Goal: Task Accomplishment & Management: Manage account settings

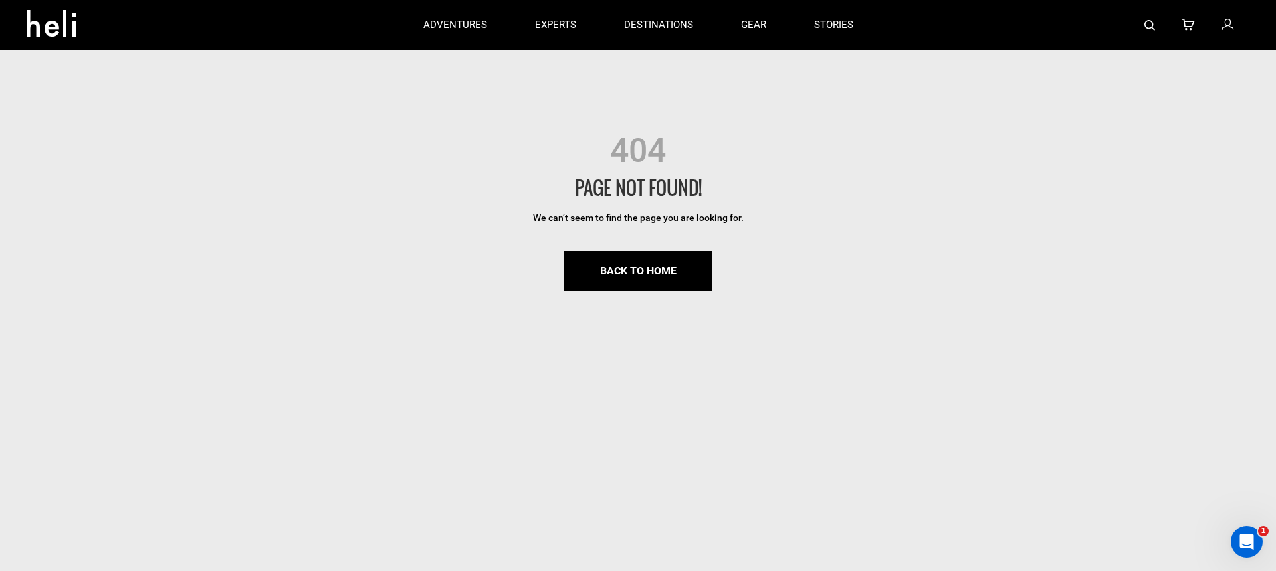
click at [1216, 27] on div at bounding box center [1063, 25] width 373 height 50
click at [1238, 28] on div at bounding box center [1063, 25] width 373 height 50
click at [1223, 27] on icon at bounding box center [1227, 25] width 12 height 17
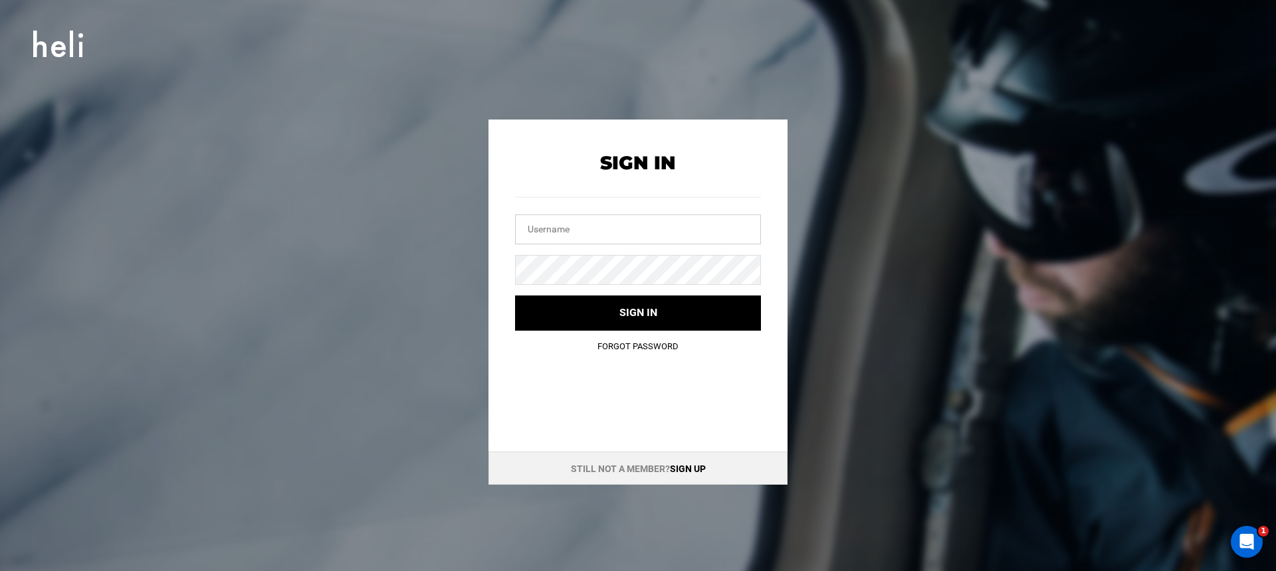
click at [641, 223] on input "text" at bounding box center [638, 230] width 246 height 30
type input "[EMAIL_ADDRESS][DOMAIN_NAME]"
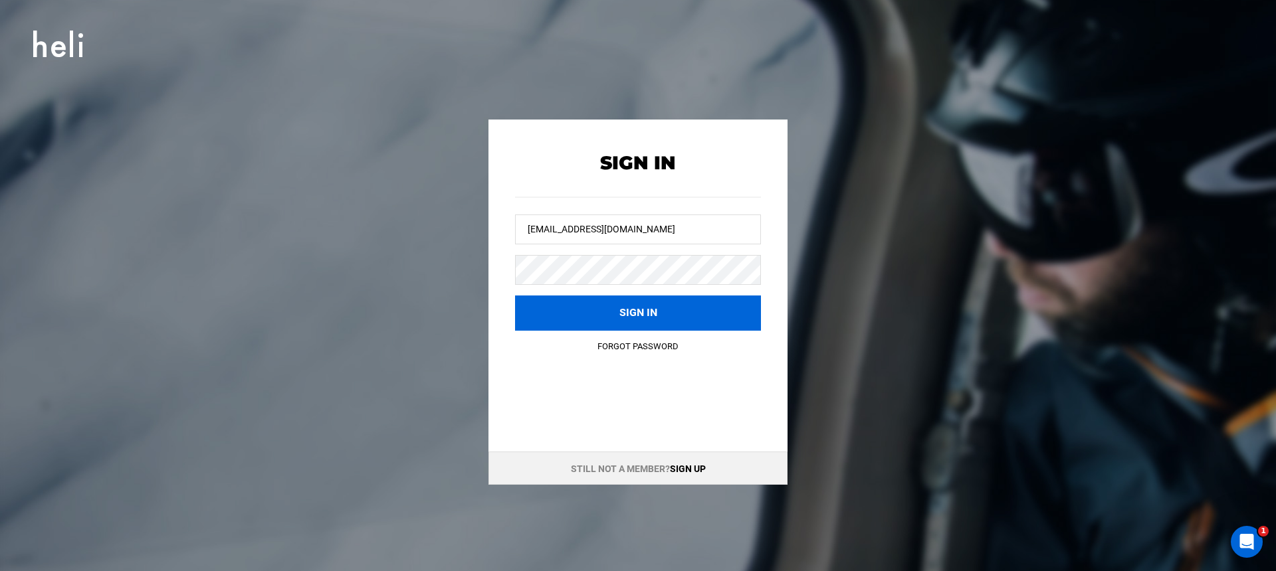
click at [664, 310] on button "Sign in" at bounding box center [638, 313] width 246 height 35
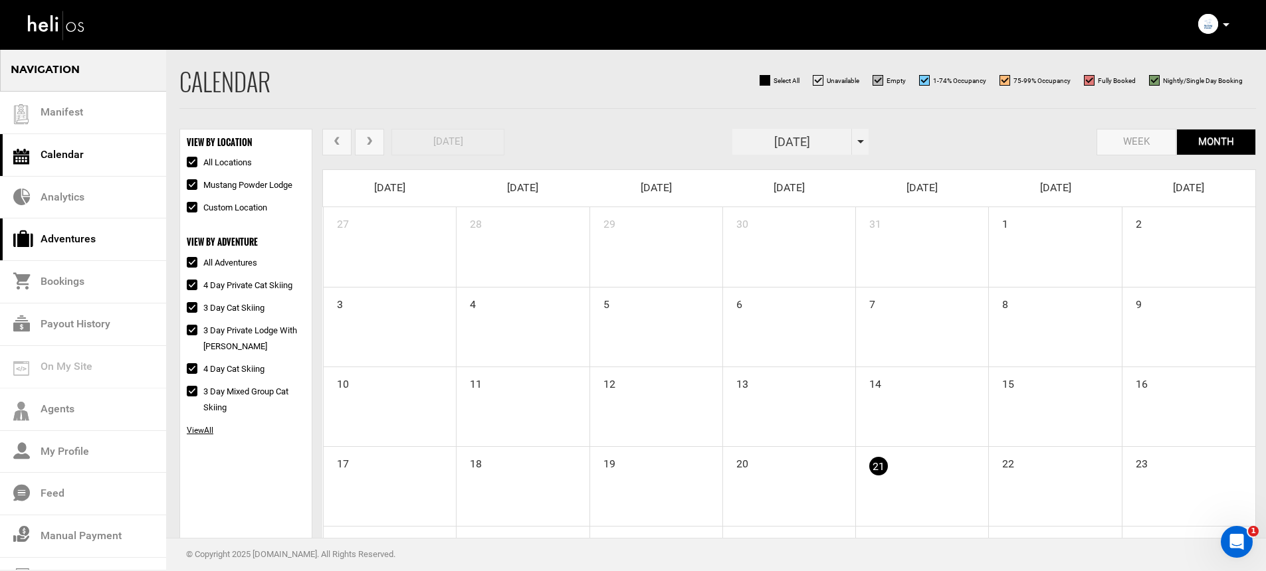
click at [74, 228] on link "Adventures" at bounding box center [83, 240] width 166 height 43
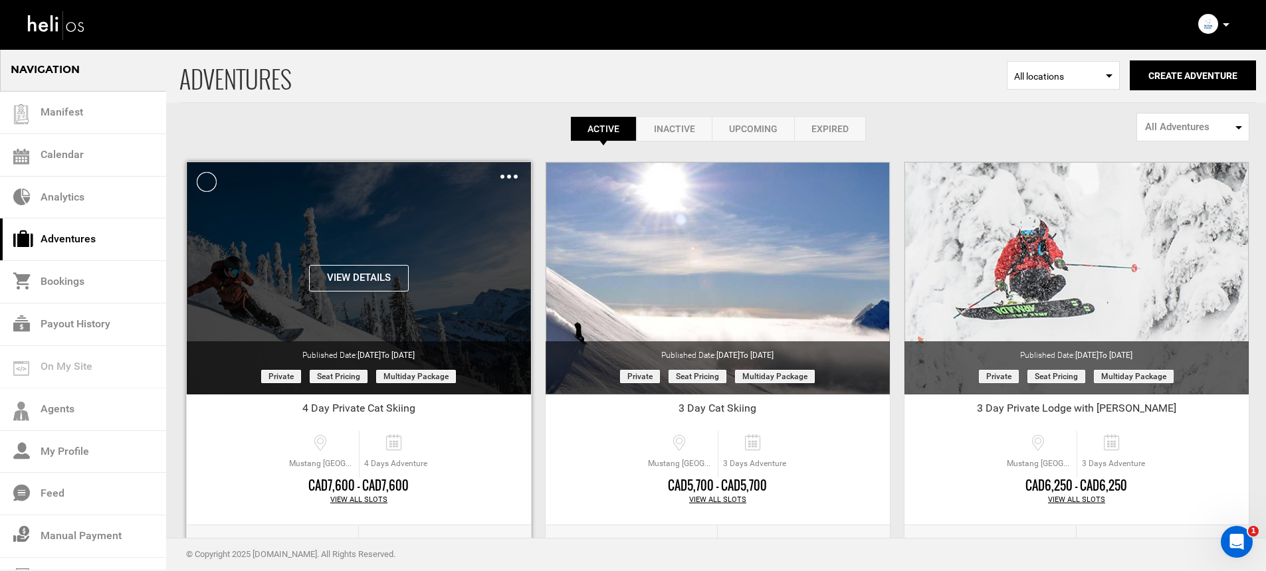
scroll to position [35, 0]
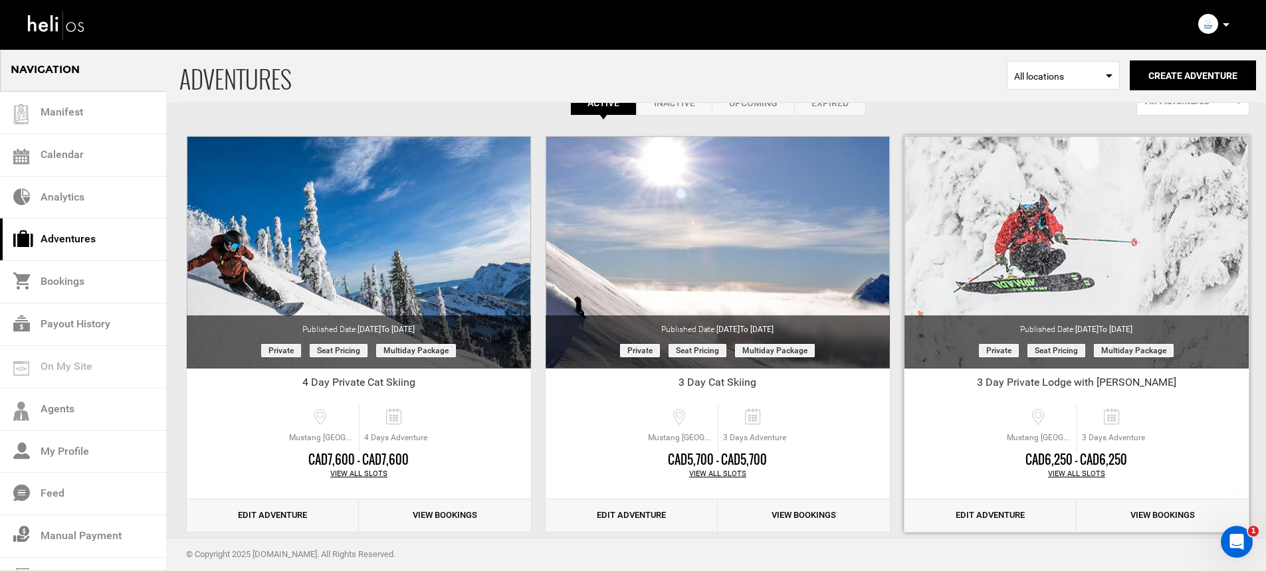
click at [1081, 471] on div "View All Slots" at bounding box center [1076, 474] width 344 height 11
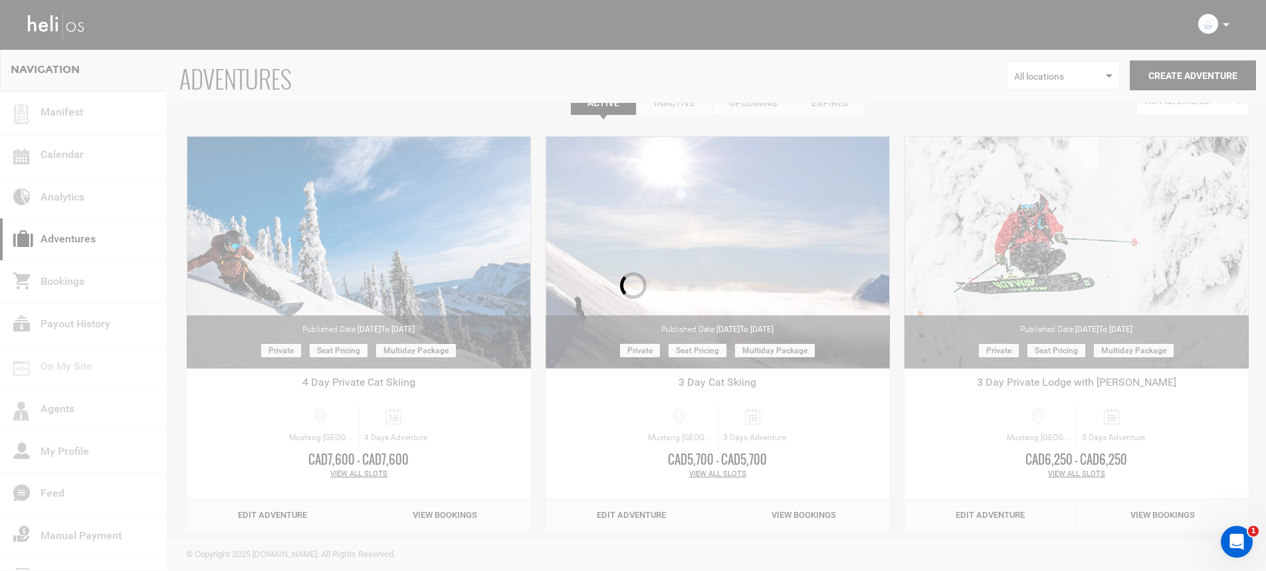
scroll to position [0, 0]
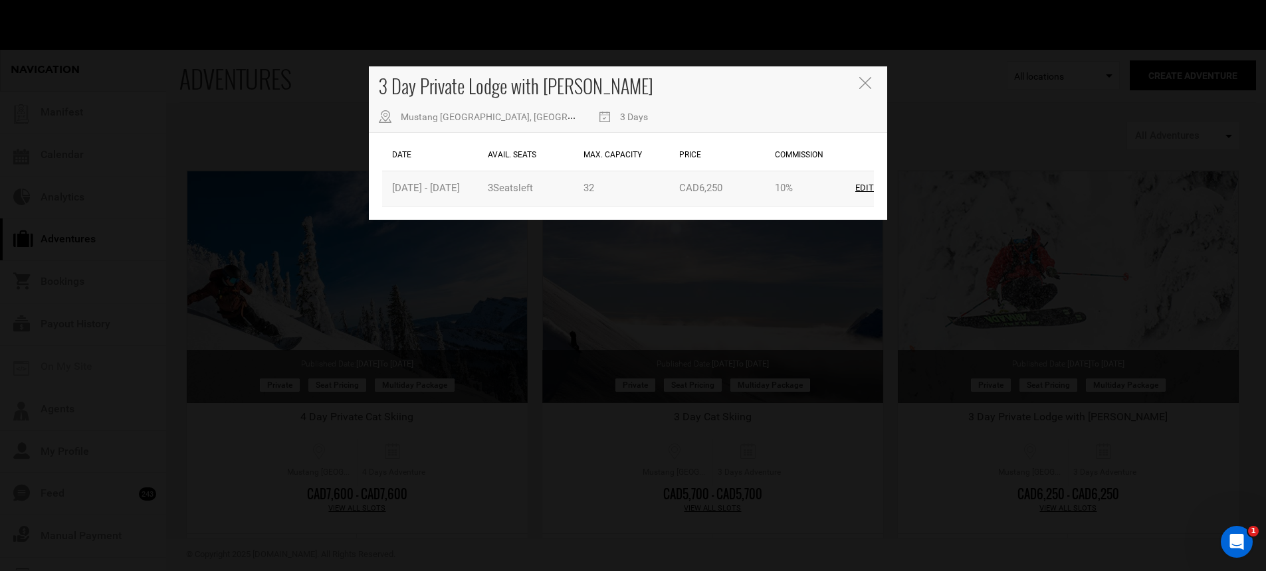
click at [864, 187] on div "Edit" at bounding box center [864, 188] width 19 height 13
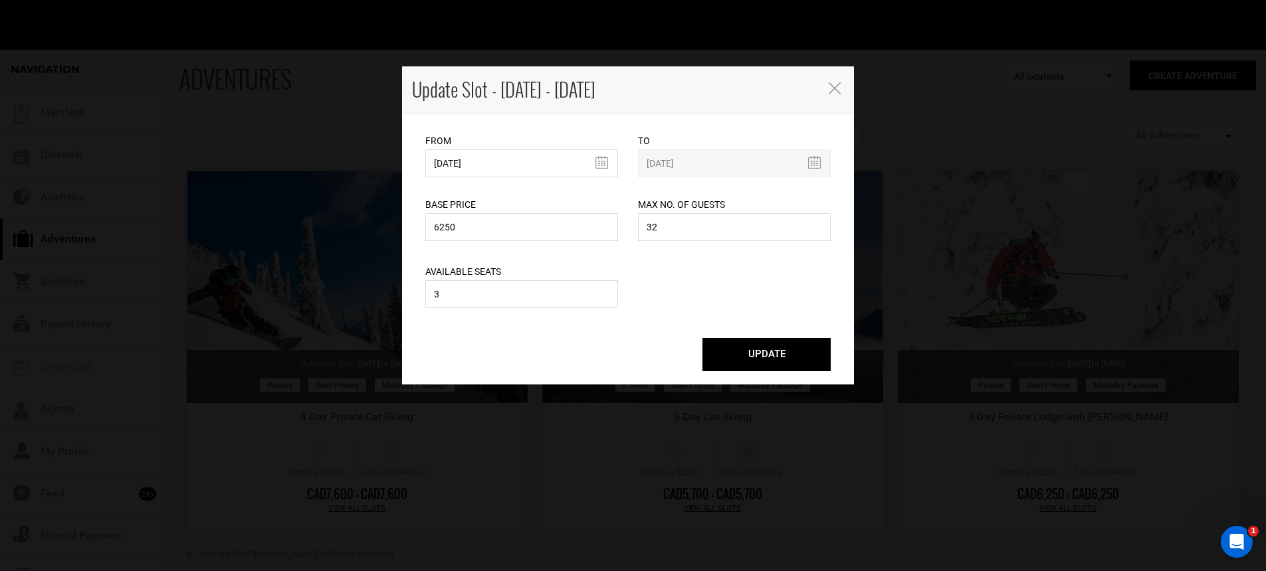
click at [517, 310] on div "Available Seats 3 Please enter a valid available seats. Available seats can not…" at bounding box center [521, 278] width 193 height 67
click at [518, 304] on input "3" at bounding box center [521, 294] width 193 height 28
click at [521, 302] on input "3" at bounding box center [521, 294] width 193 height 28
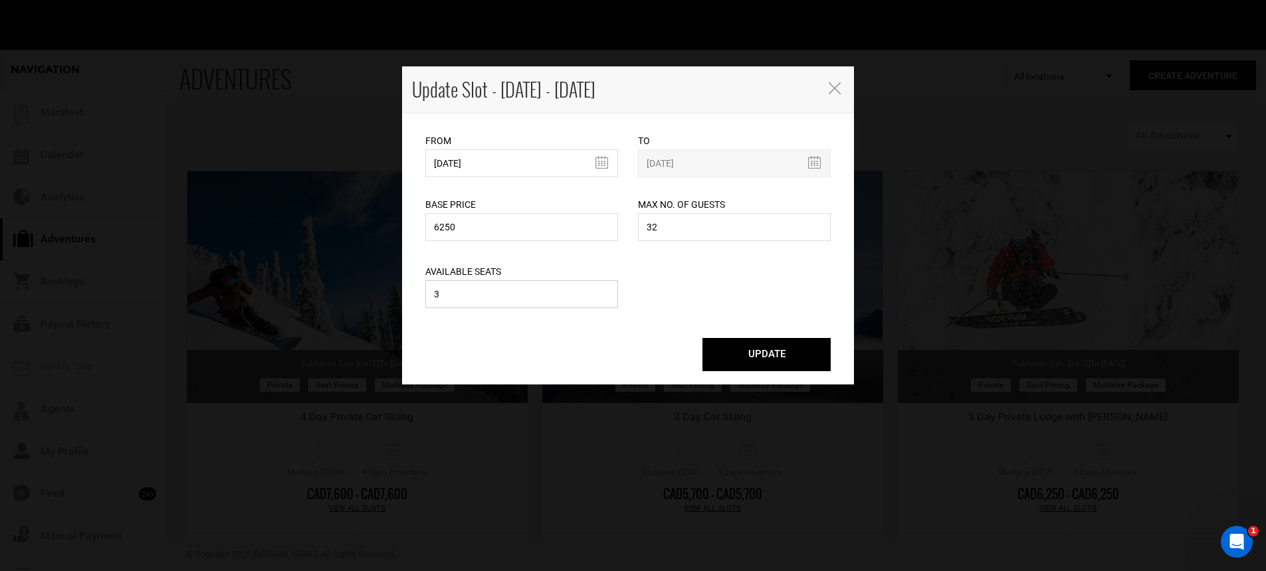
click at [521, 302] on input "3" at bounding box center [521, 294] width 193 height 28
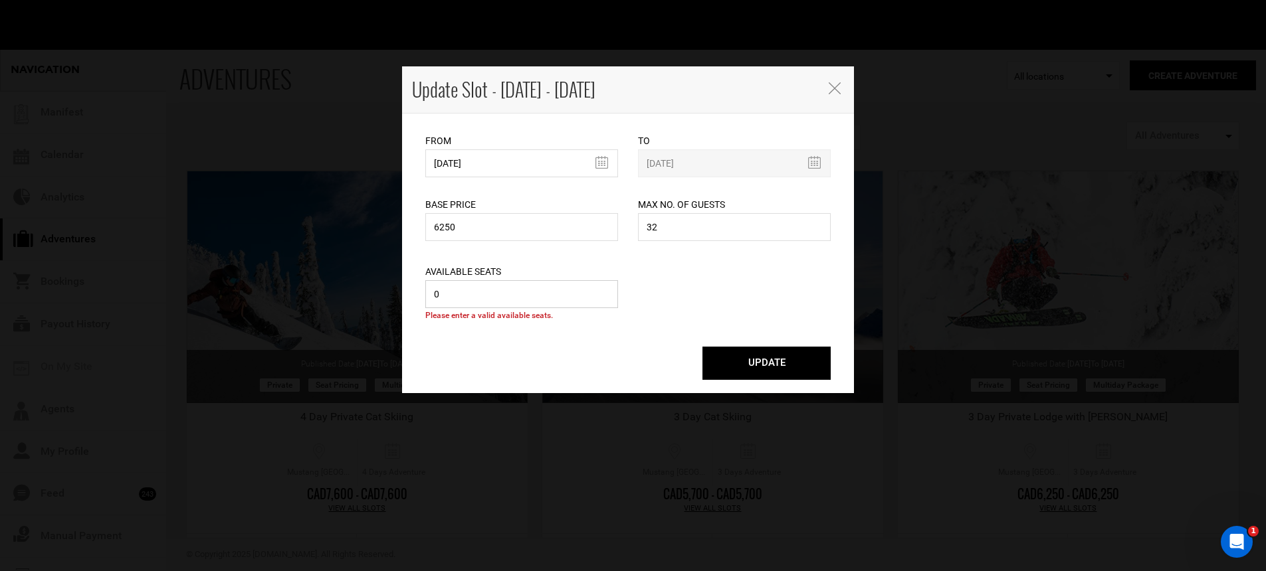
type input "0"
click at [722, 354] on button "UPDATE" at bounding box center [766, 363] width 128 height 33
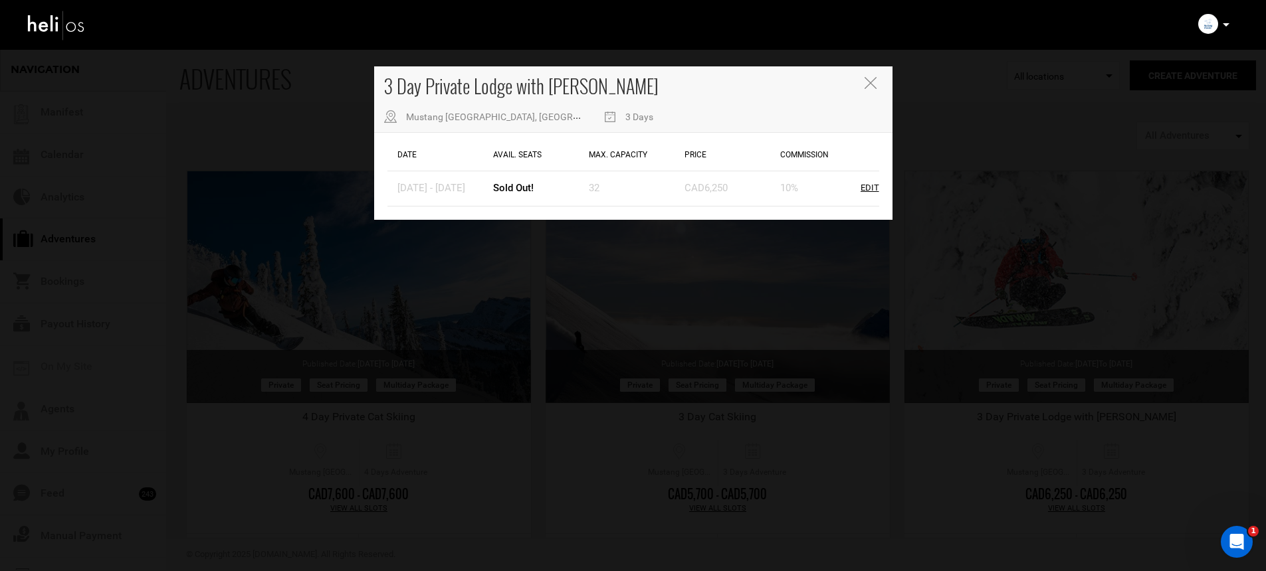
click at [867, 84] on icon "Close" at bounding box center [871, 83] width 12 height 12
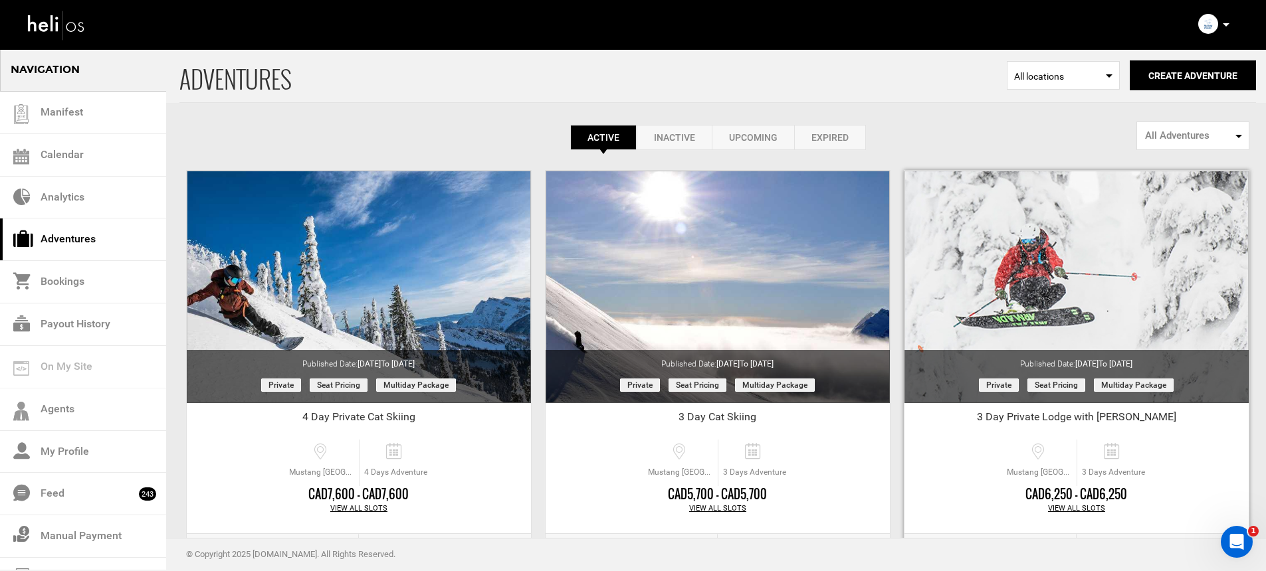
click at [1071, 508] on div "View All Slots" at bounding box center [1076, 509] width 344 height 11
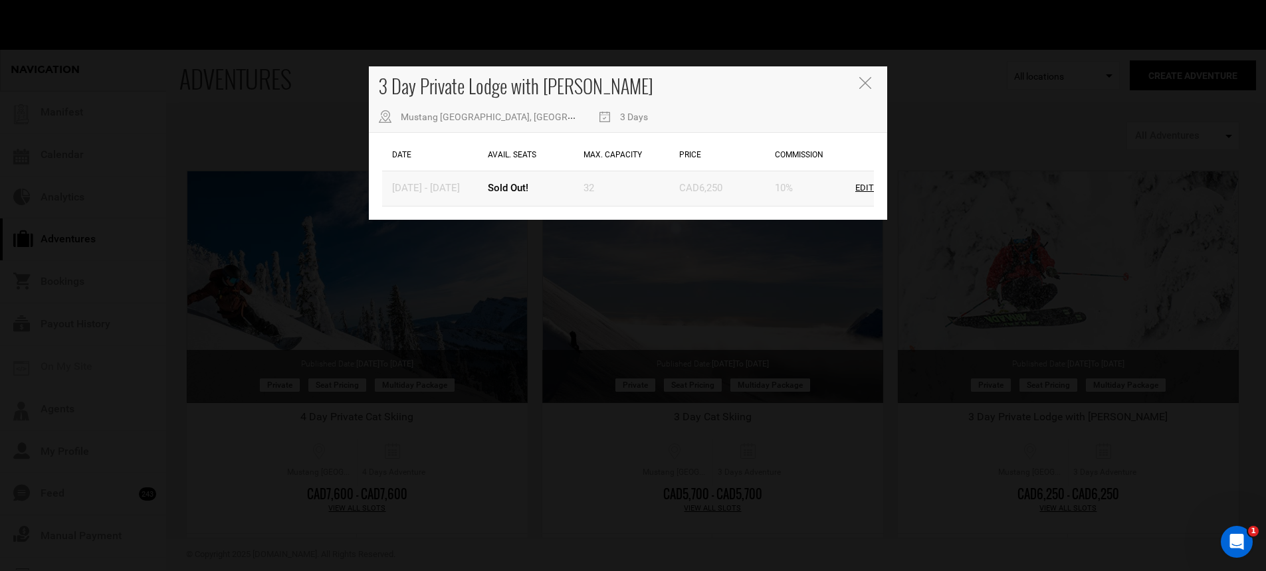
click at [859, 187] on div "Edit" at bounding box center [864, 188] width 19 height 13
type input "[DATE]"
type input "6250"
type input "32"
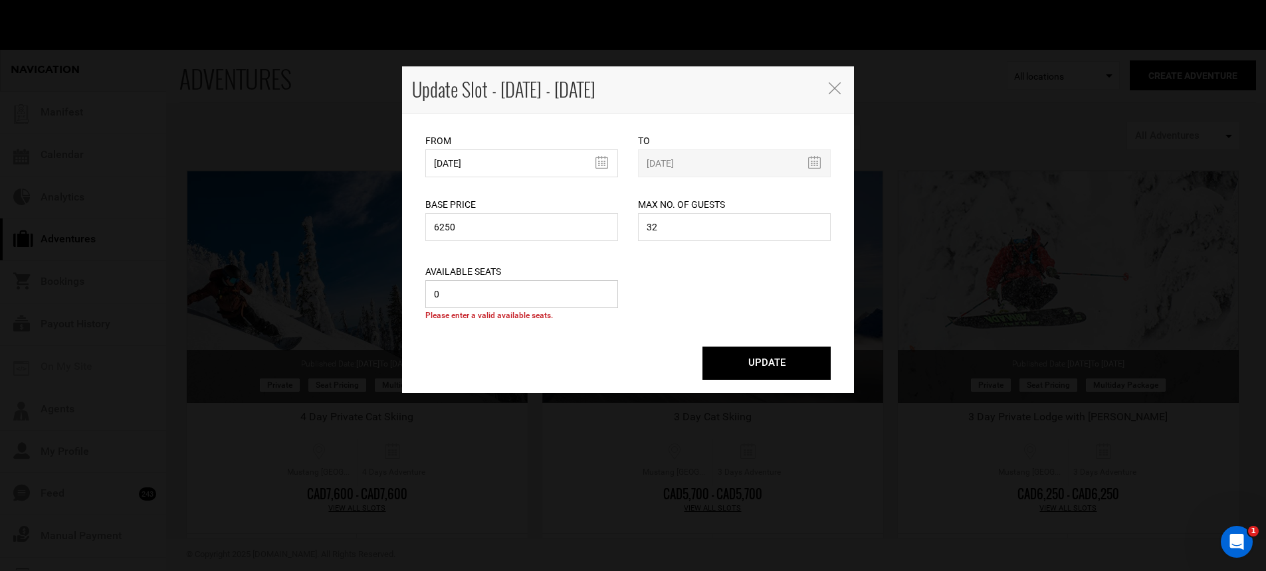
click at [537, 299] on input "0" at bounding box center [521, 294] width 193 height 28
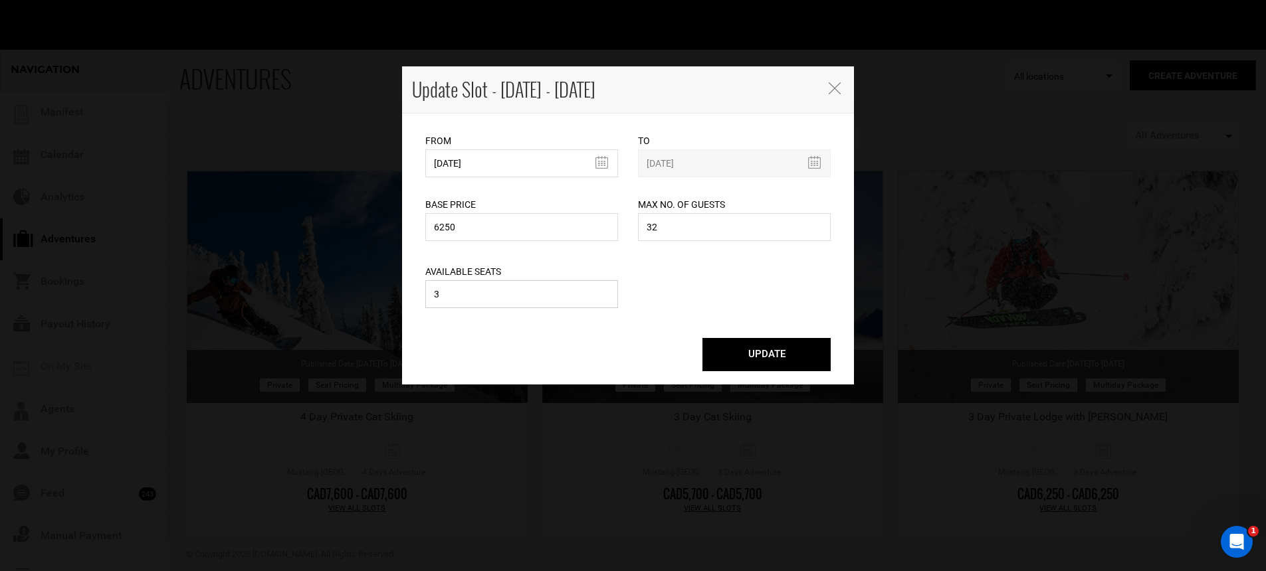
type input "3"
click at [734, 349] on button "UPDATE" at bounding box center [766, 354] width 128 height 33
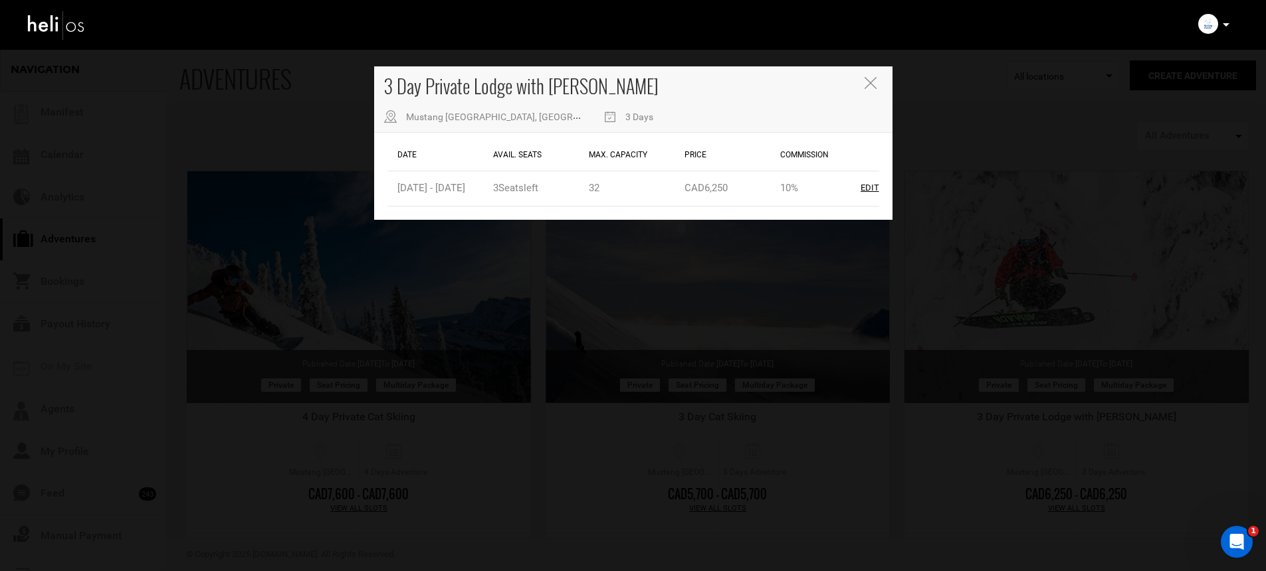
click at [872, 84] on icon "Close" at bounding box center [871, 83] width 12 height 12
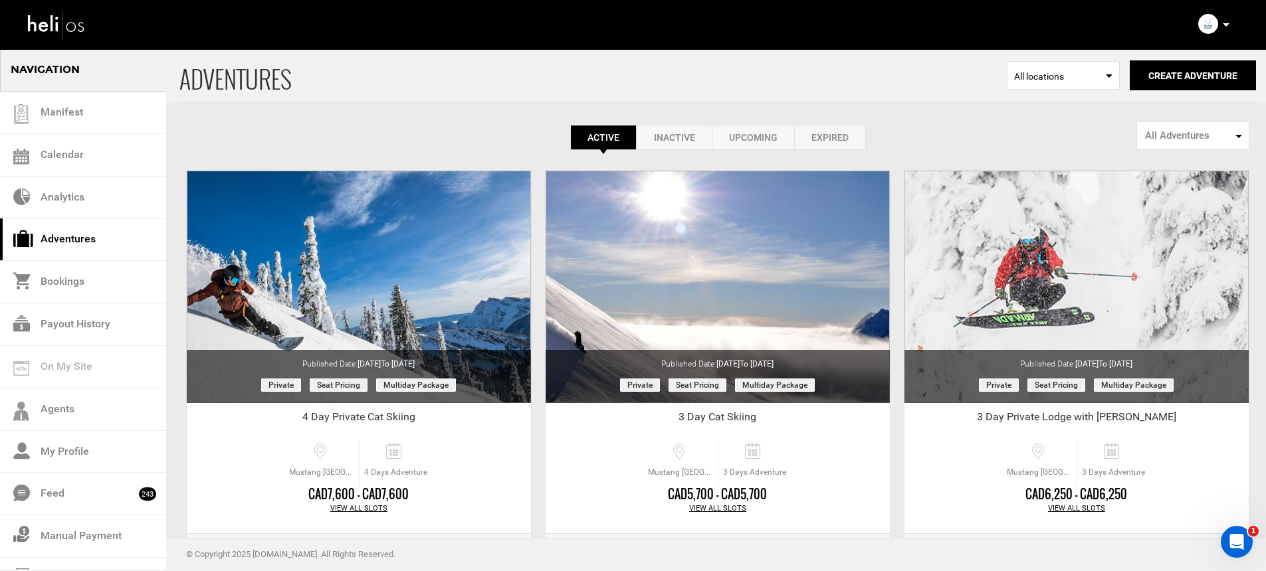
click at [1226, 24] on icon at bounding box center [1226, 24] width 7 height 3
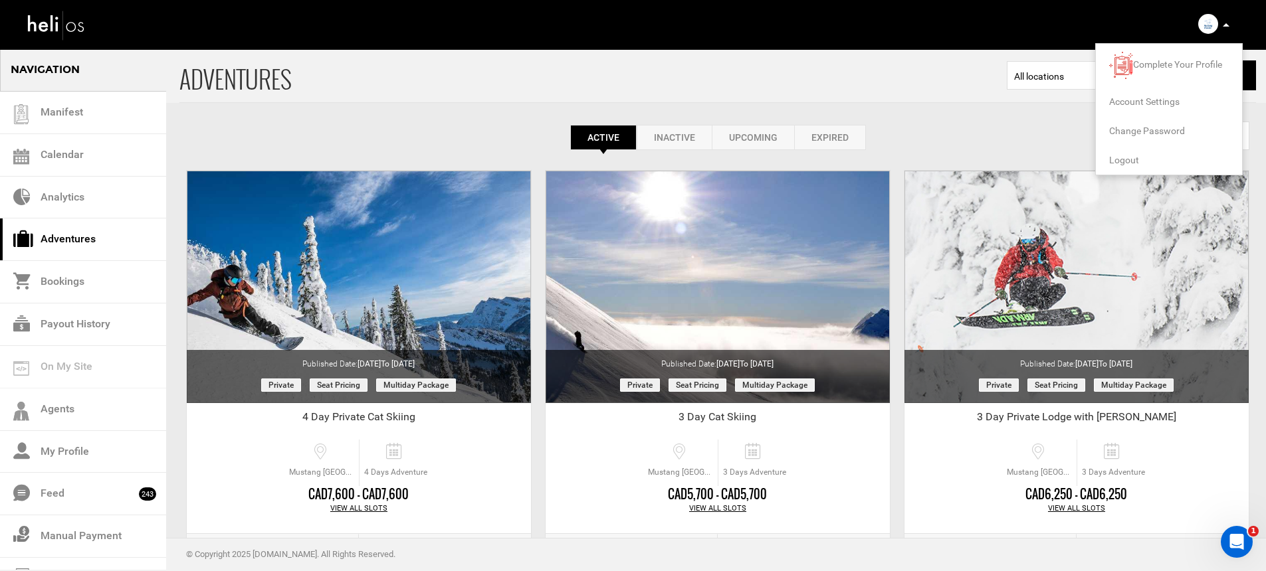
click at [1122, 155] on span "Logout" at bounding box center [1124, 160] width 30 height 11
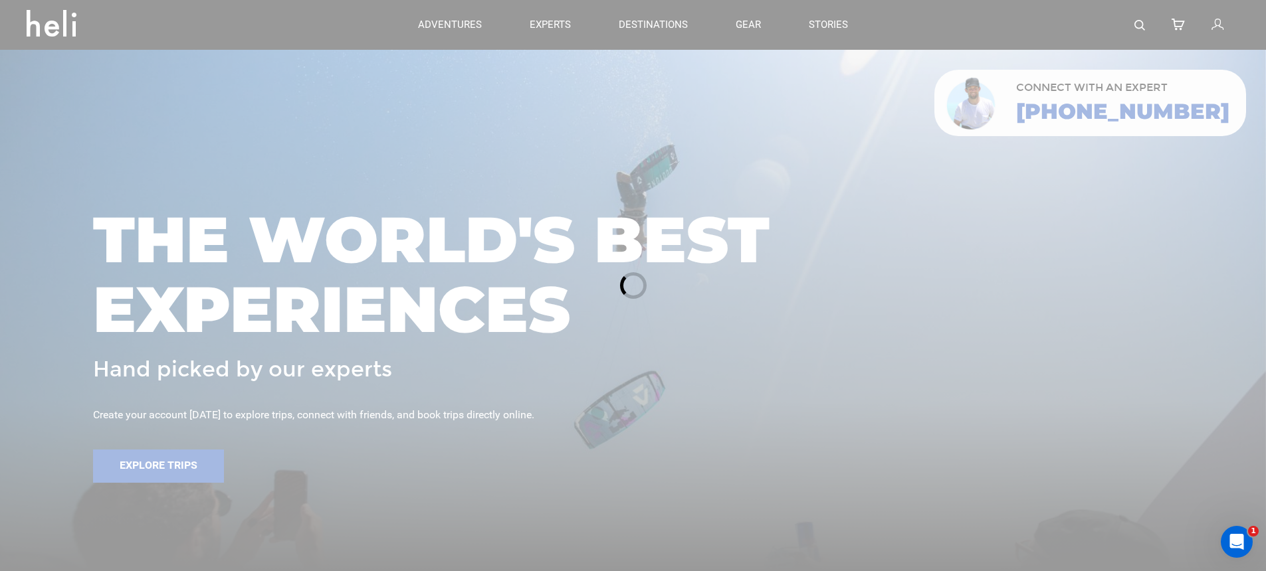
click at [1233, 27] on div at bounding box center [633, 285] width 1266 height 571
click at [1216, 28] on div at bounding box center [633, 285] width 1266 height 571
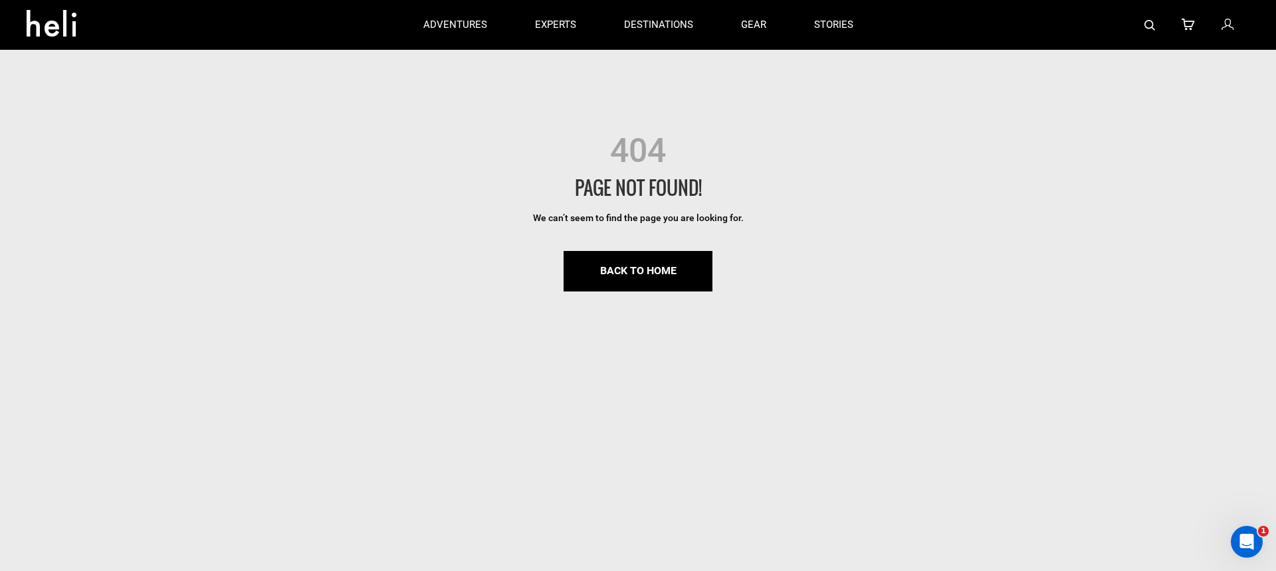
click at [1219, 24] on div at bounding box center [1063, 25] width 373 height 50
click at [1223, 26] on icon at bounding box center [1227, 25] width 12 height 17
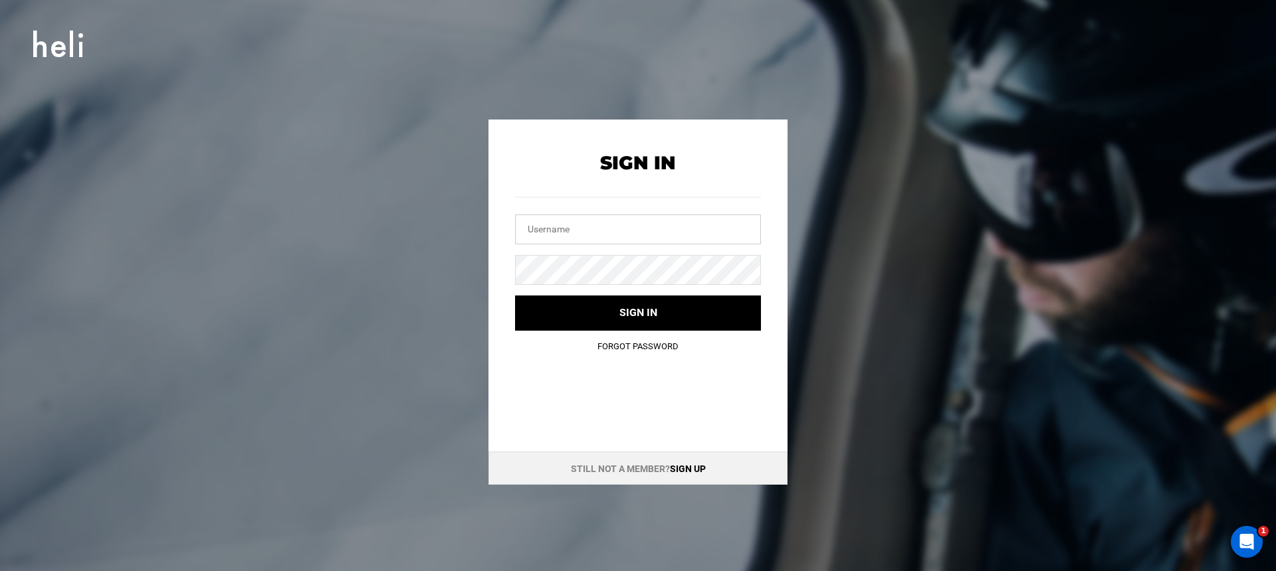
click at [651, 226] on input "text" at bounding box center [638, 230] width 246 height 30
type input "[EMAIL_ADDRESS][DOMAIN_NAME]"
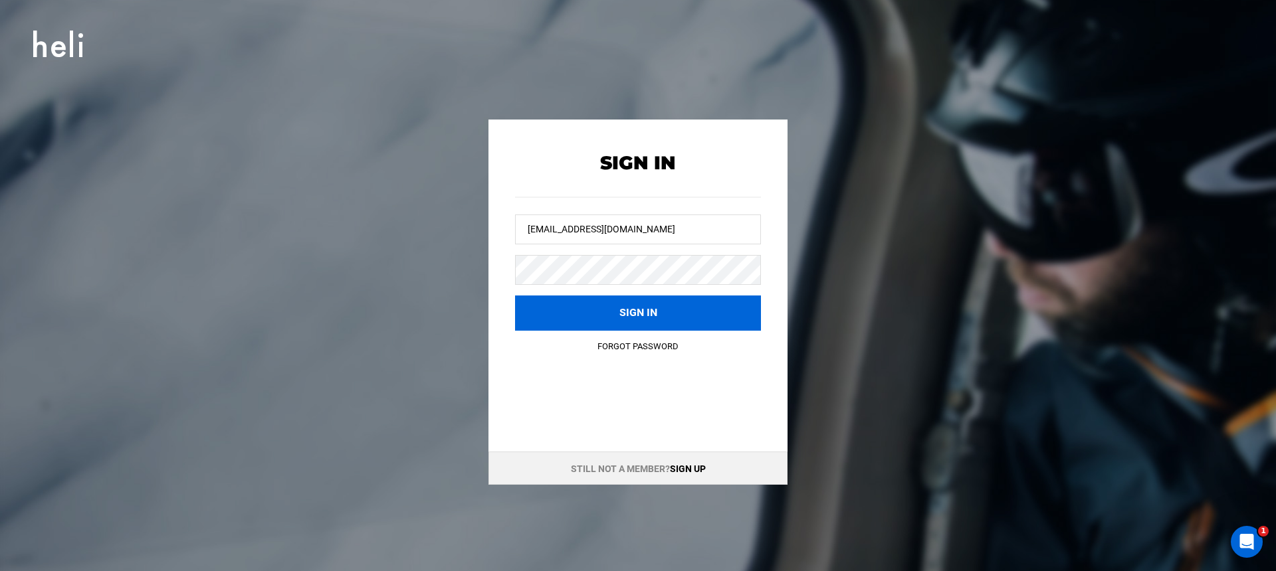
click at [620, 310] on button "Sign in" at bounding box center [638, 313] width 246 height 35
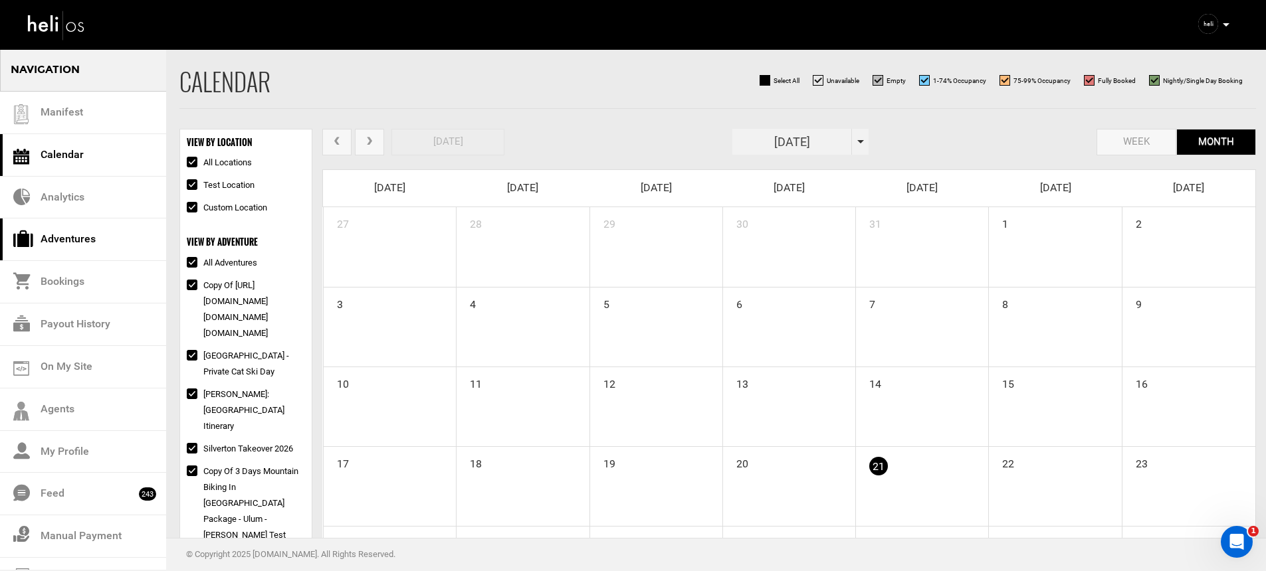
click at [125, 242] on link "Adventures" at bounding box center [83, 240] width 166 height 43
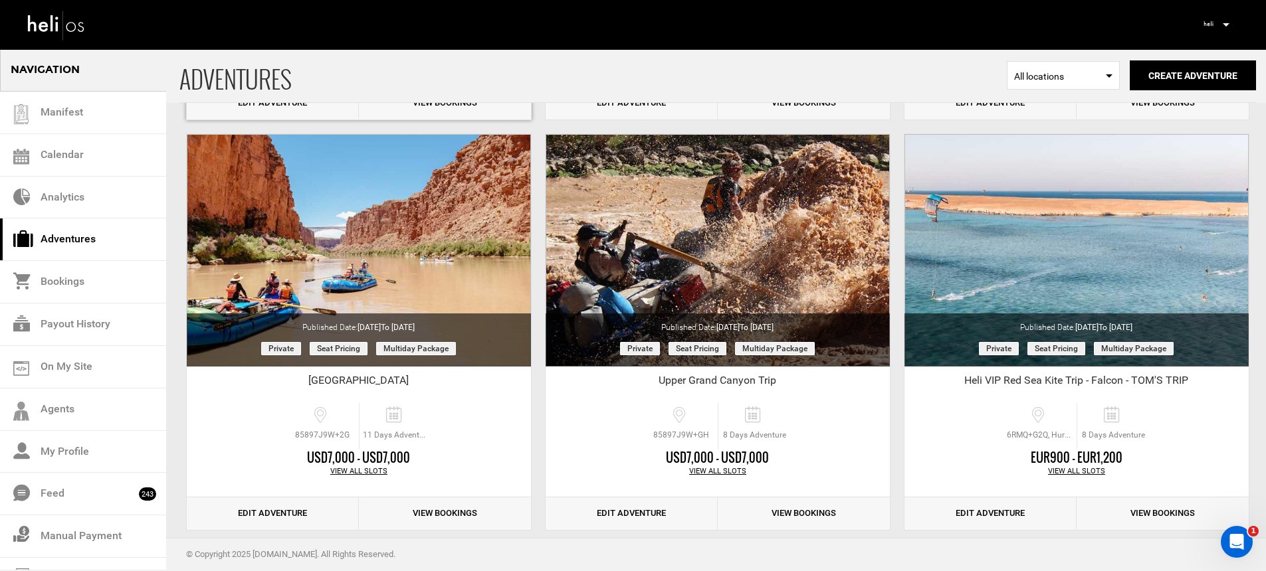
scroll to position [1698, 0]
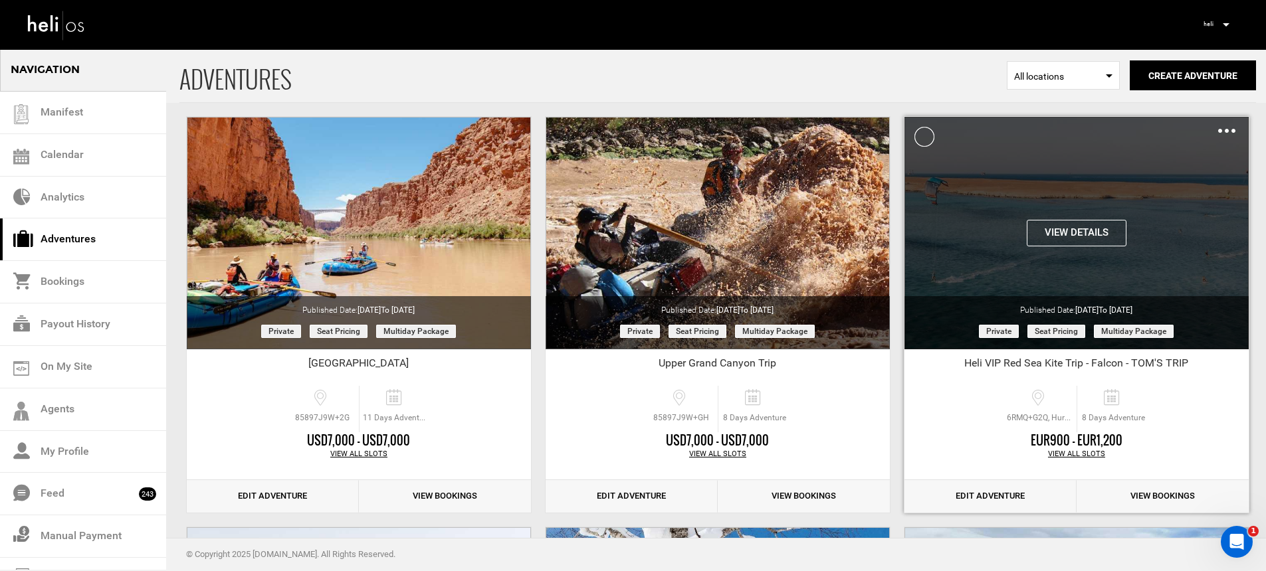
click at [1227, 130] on img at bounding box center [1226, 131] width 17 height 4
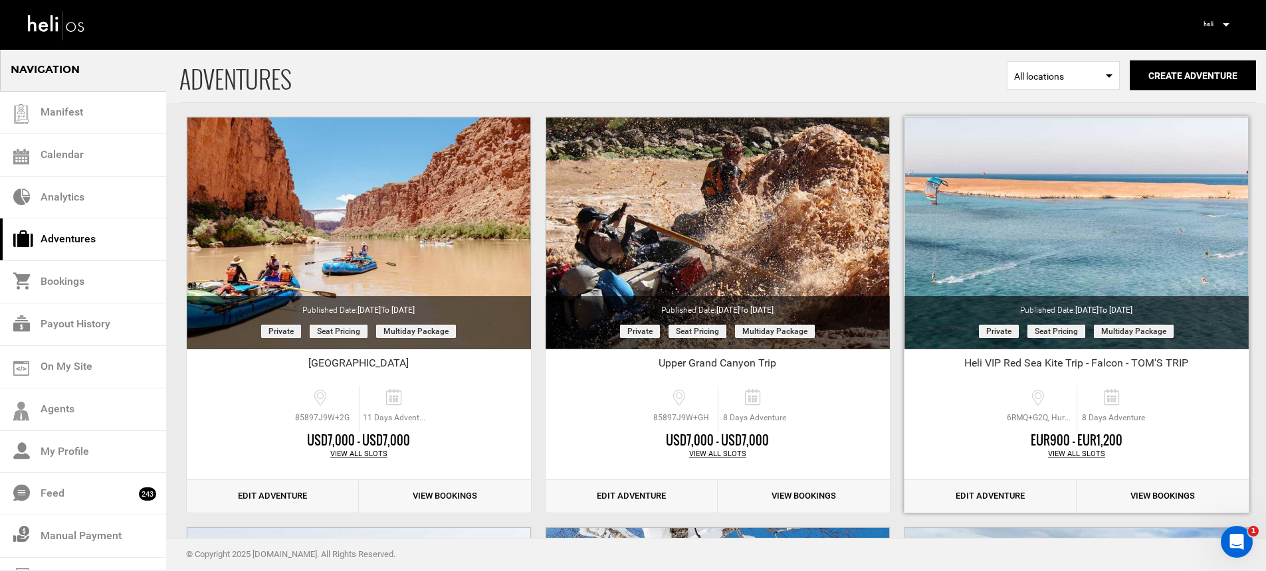
click at [1079, 457] on div "View All Slots" at bounding box center [1076, 454] width 344 height 11
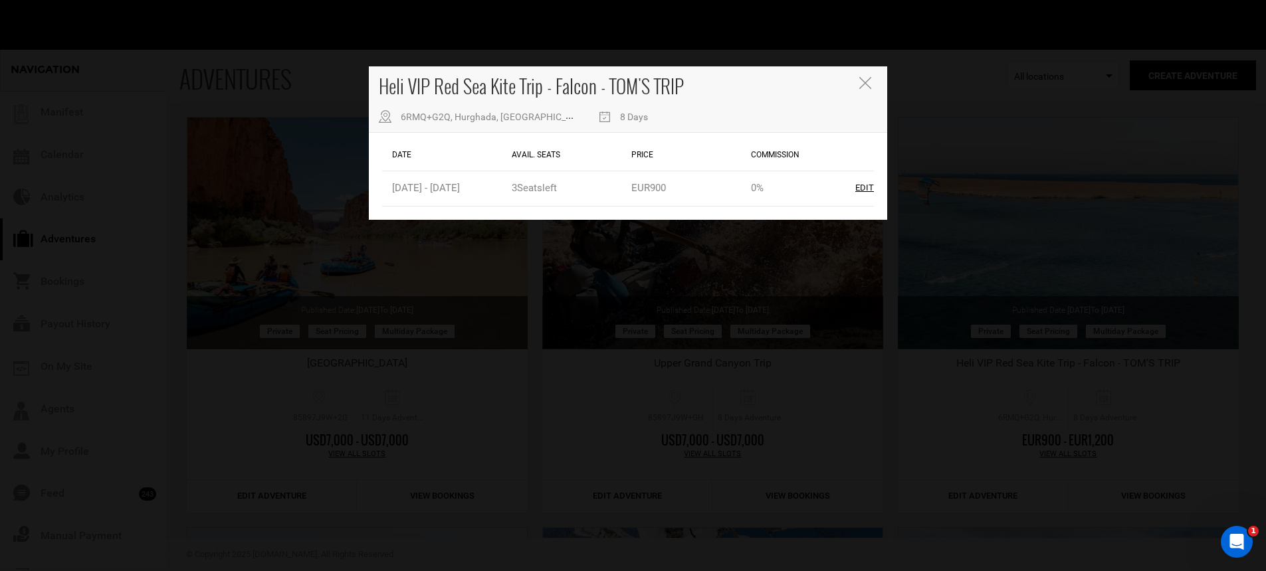
click at [857, 79] on div "Heli VIP Red Sea Kite Trip - Falcon - TOM'S TRIP 6RMQ+G2Q, [GEOGRAPHIC_DATA], […" at bounding box center [628, 99] width 518 height 66
click at [865, 83] on icon "Close" at bounding box center [865, 83] width 12 height 12
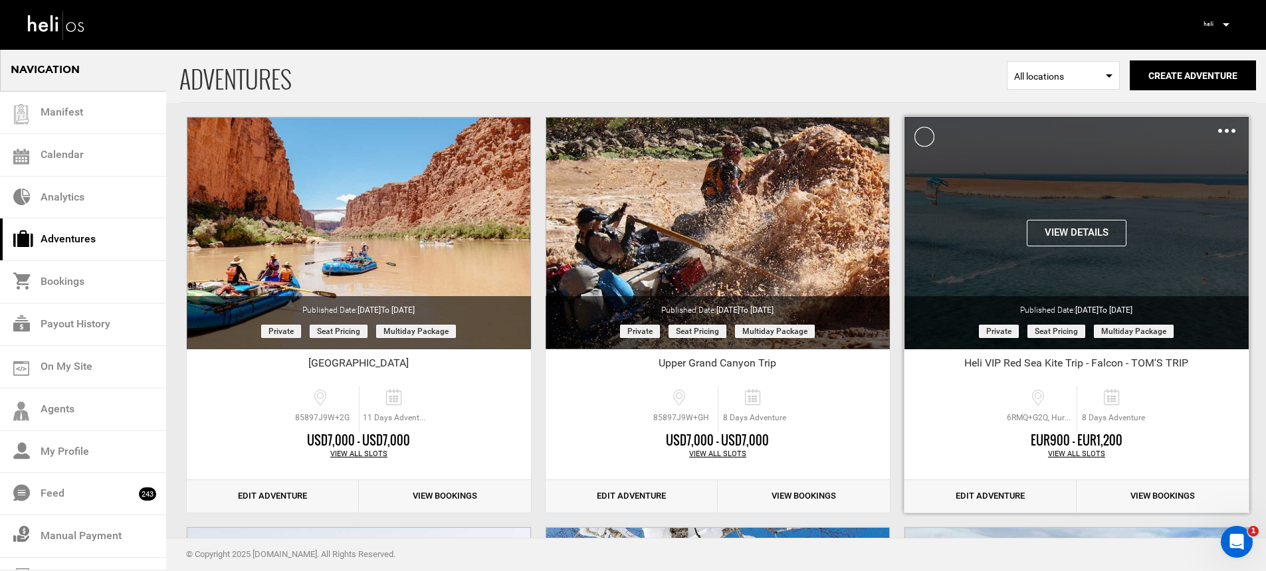
click at [1225, 131] on img at bounding box center [1226, 131] width 17 height 4
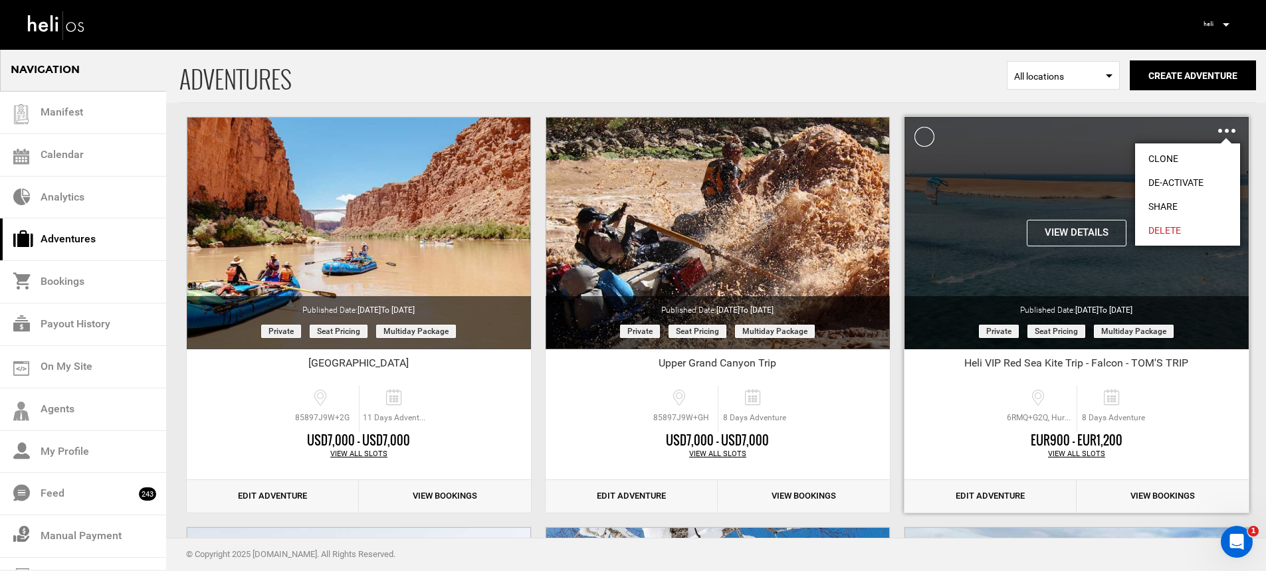
click at [1189, 203] on link "Share" at bounding box center [1187, 207] width 105 height 24
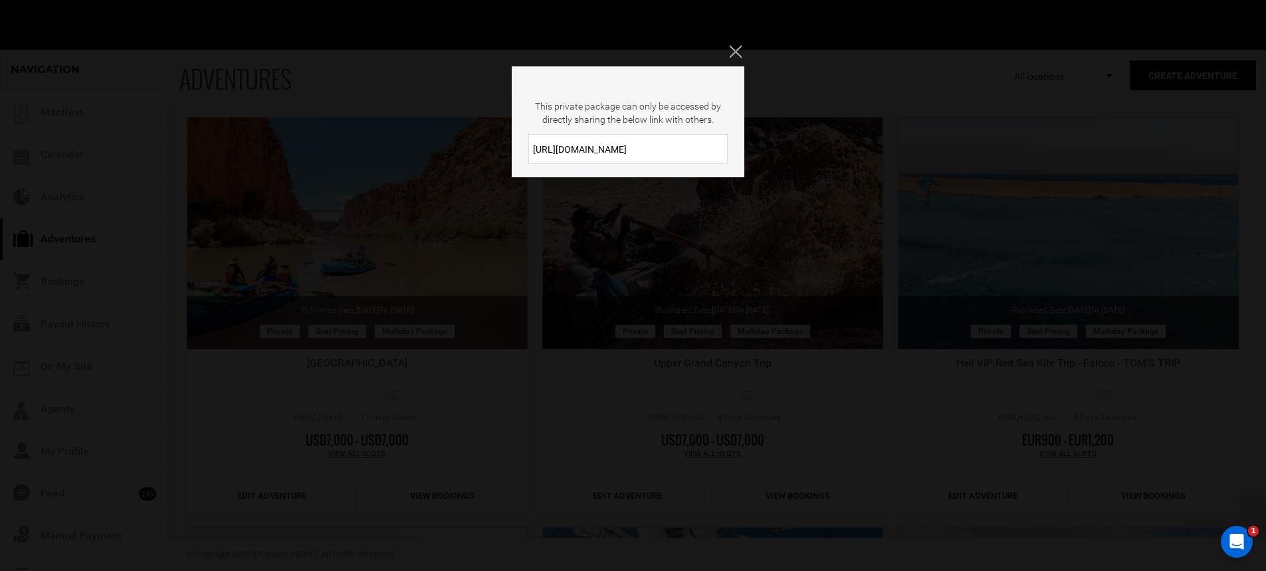
click at [682, 154] on input "[URL][DOMAIN_NAME]" at bounding box center [627, 149] width 199 height 30
click at [682, 156] on input "[URL][DOMAIN_NAME]" at bounding box center [627, 149] width 199 height 30
click at [682, 157] on input "[URL][DOMAIN_NAME]" at bounding box center [627, 149] width 199 height 30
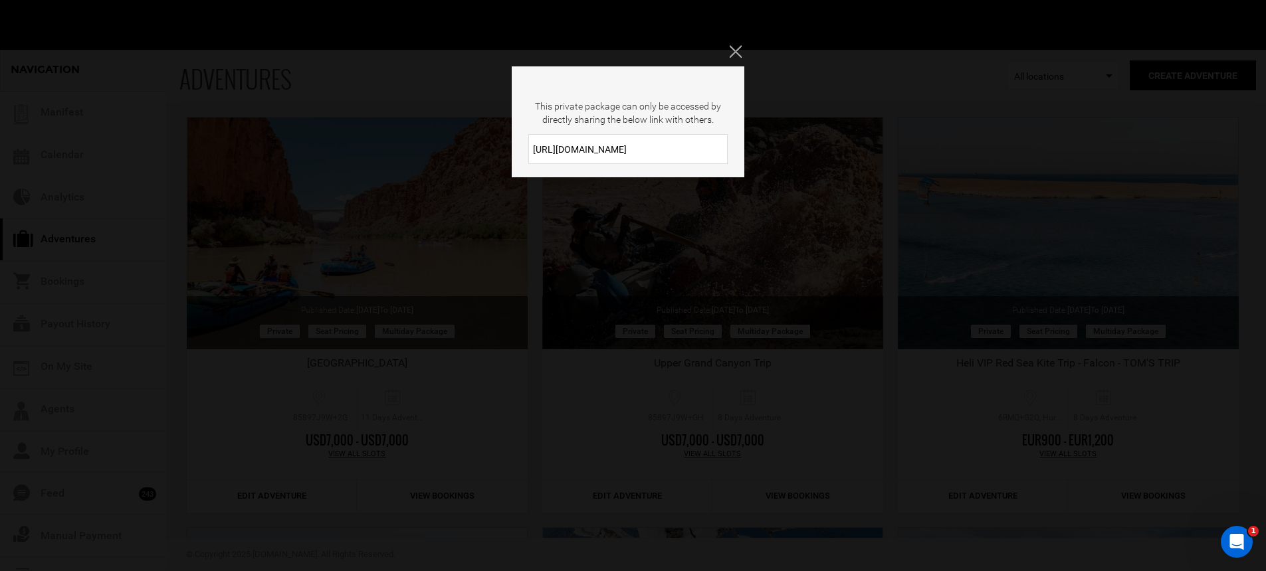
click at [682, 157] on input "[URL][DOMAIN_NAME]" at bounding box center [627, 149] width 199 height 30
click at [382, 128] on div "This private package can only be accessed by directly sharing the below link wi…" at bounding box center [633, 285] width 1266 height 571
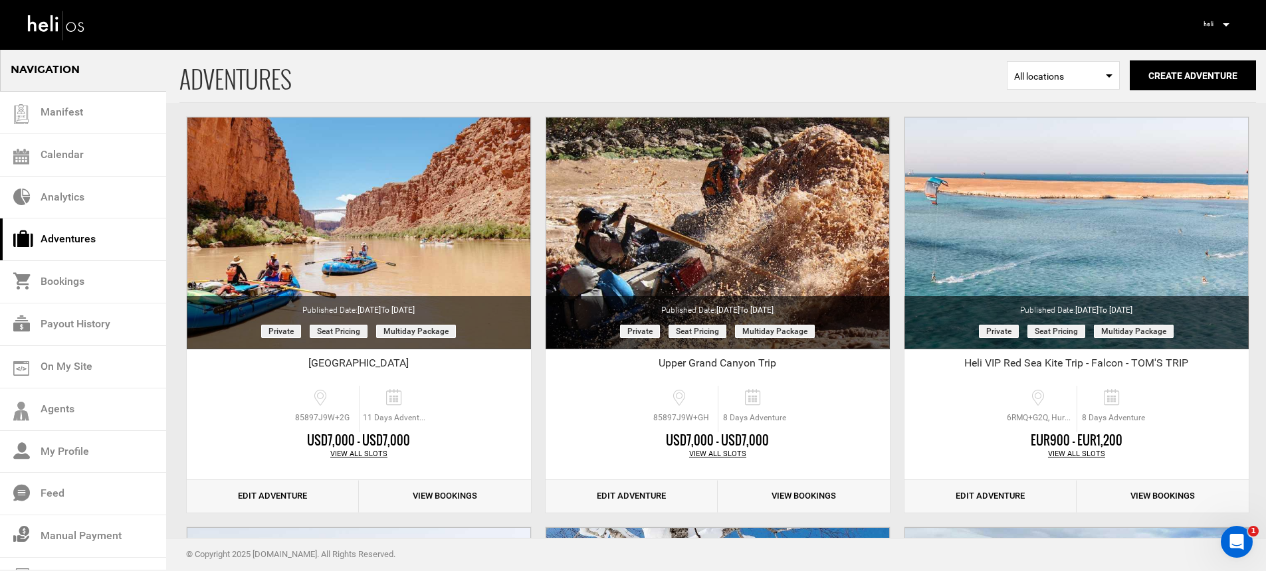
click at [1225, 25] on icon at bounding box center [1226, 24] width 7 height 3
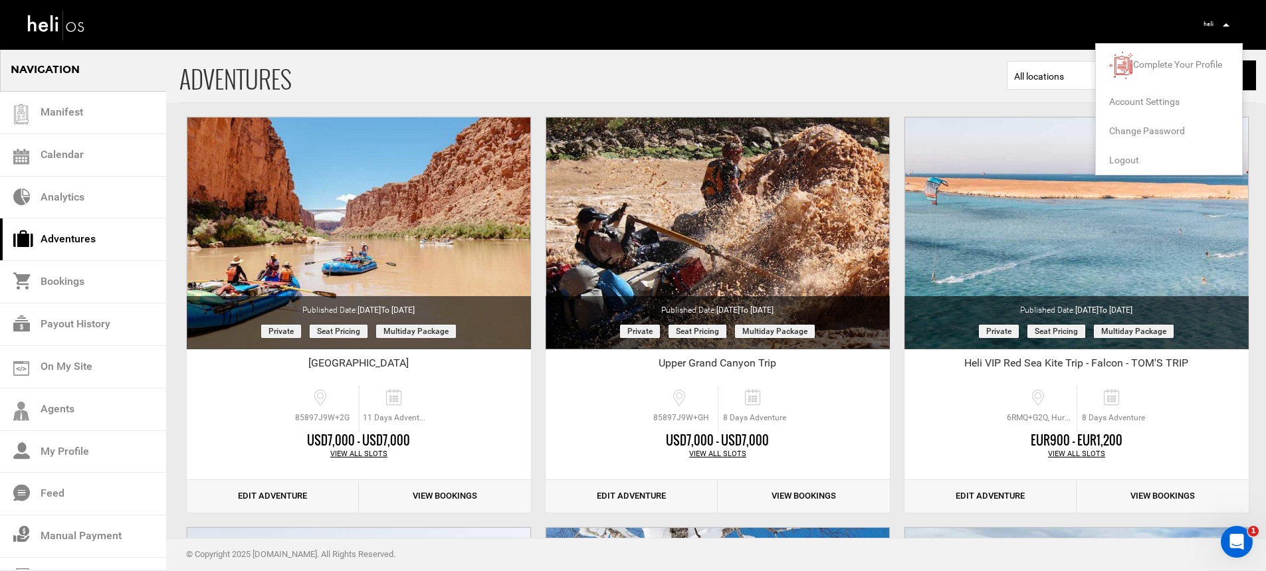
click at [1132, 159] on span "Logout" at bounding box center [1124, 160] width 30 height 11
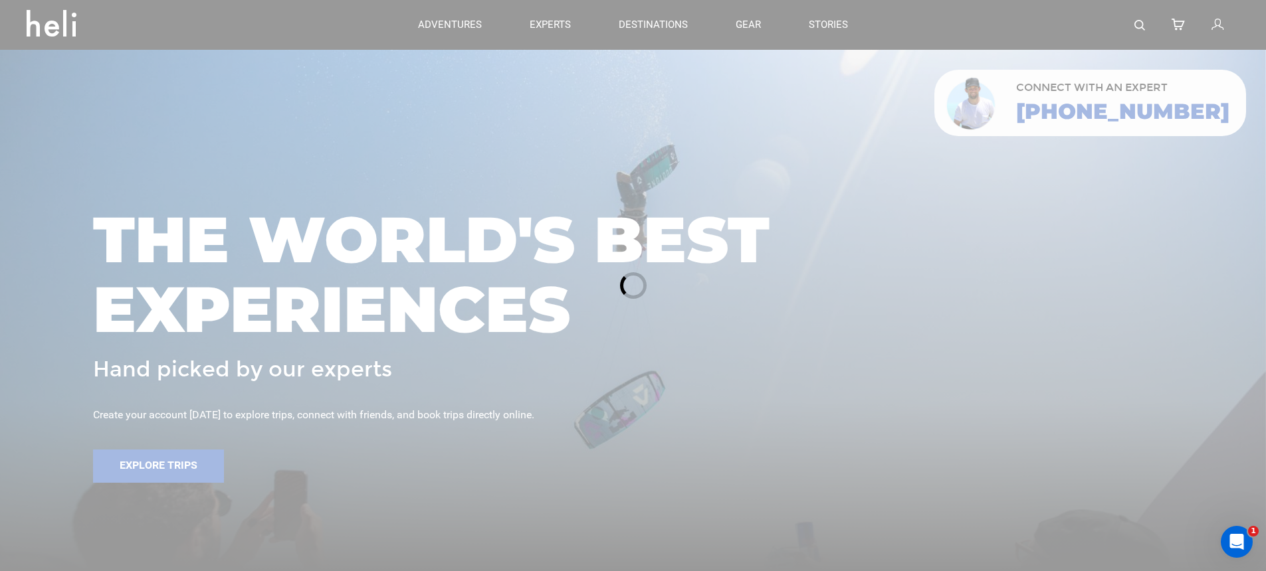
click at [1215, 21] on div at bounding box center [633, 285] width 1266 height 571
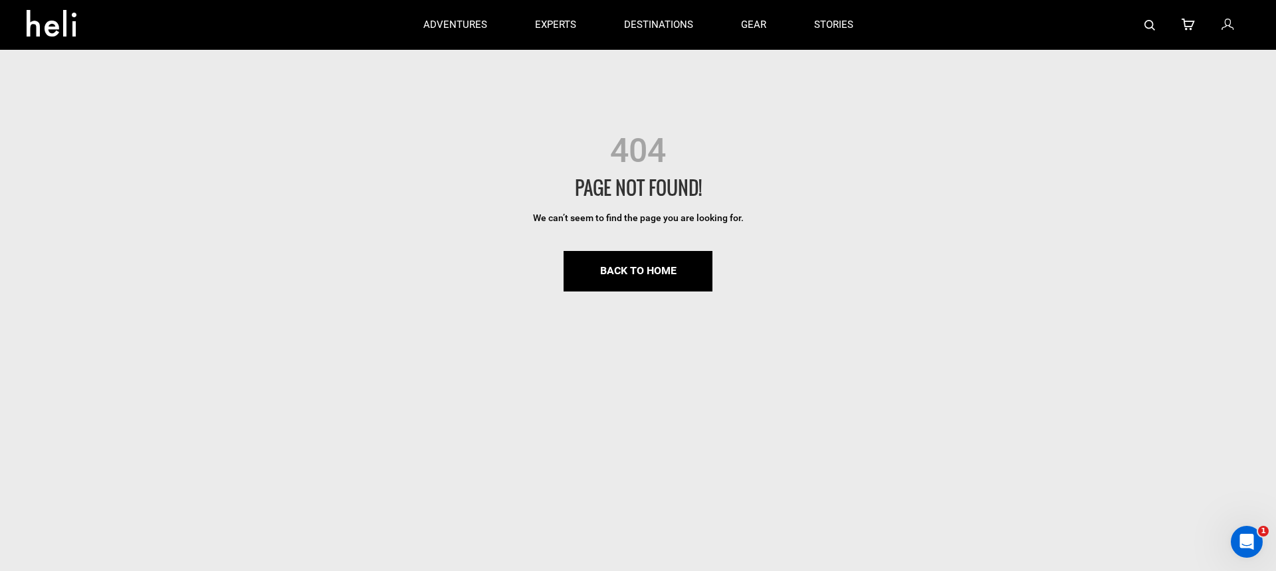
click at [1218, 30] on div at bounding box center [1063, 25] width 373 height 50
click at [655, 268] on link "BACK TO HOME" at bounding box center [637, 271] width 149 height 41
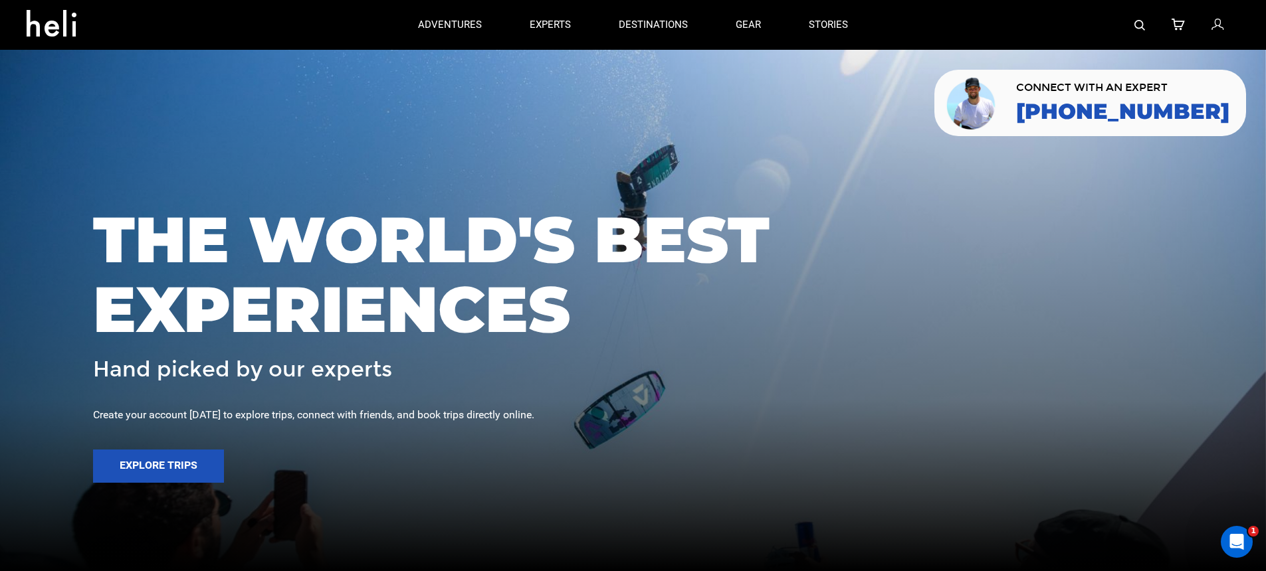
click at [1206, 23] on div at bounding box center [1055, 25] width 367 height 50
click at [1216, 26] on icon at bounding box center [1217, 25] width 12 height 17
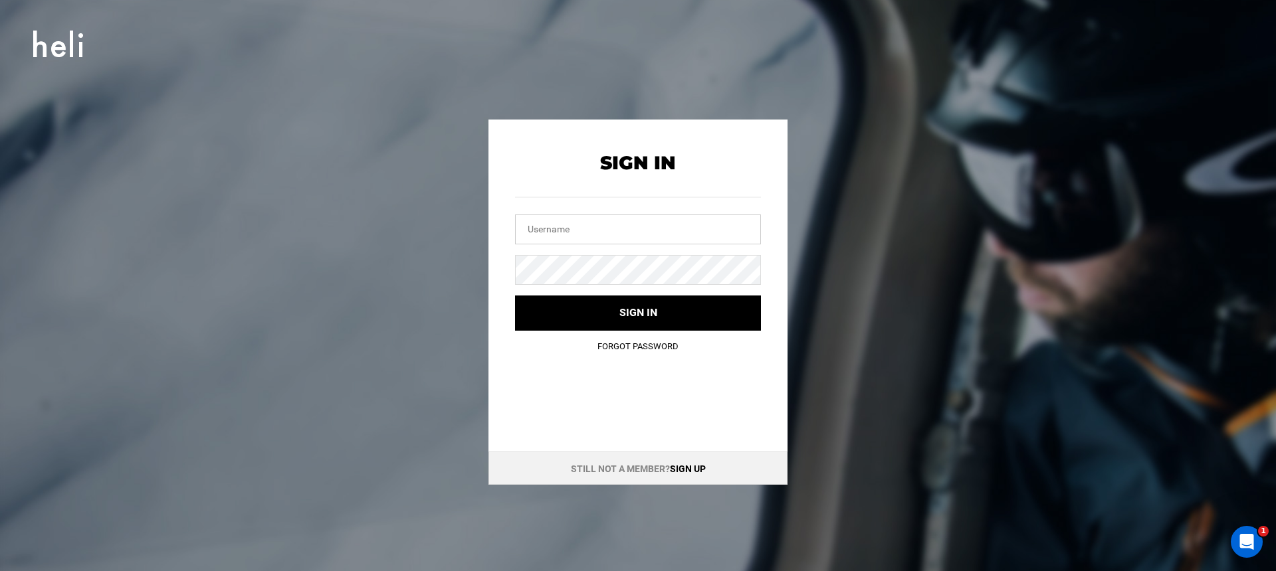
click at [706, 225] on input "text" at bounding box center [638, 230] width 246 height 30
type input "[EMAIL_ADDRESS][DOMAIN_NAME]"
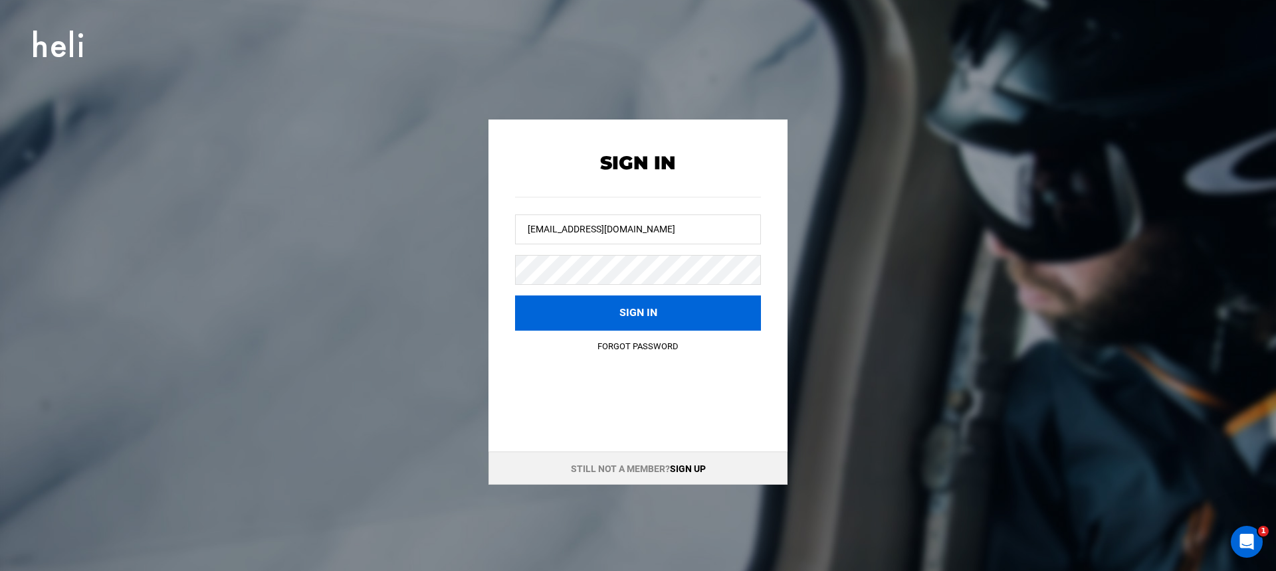
click at [650, 316] on button "Sign in" at bounding box center [638, 313] width 246 height 35
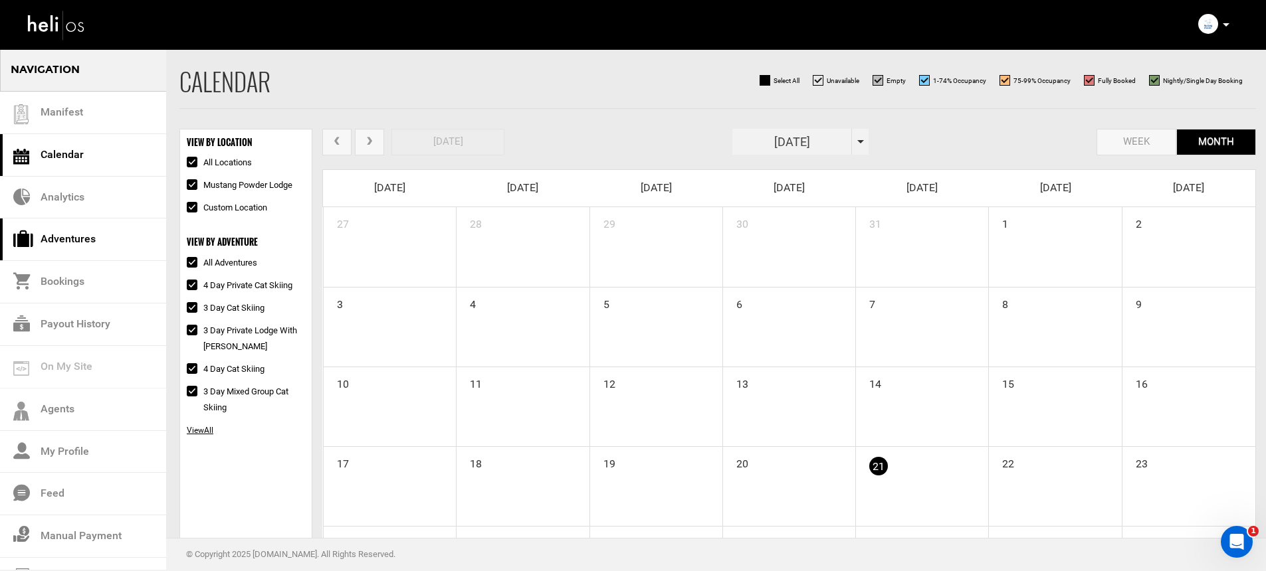
click at [120, 251] on link "Adventures" at bounding box center [83, 240] width 166 height 43
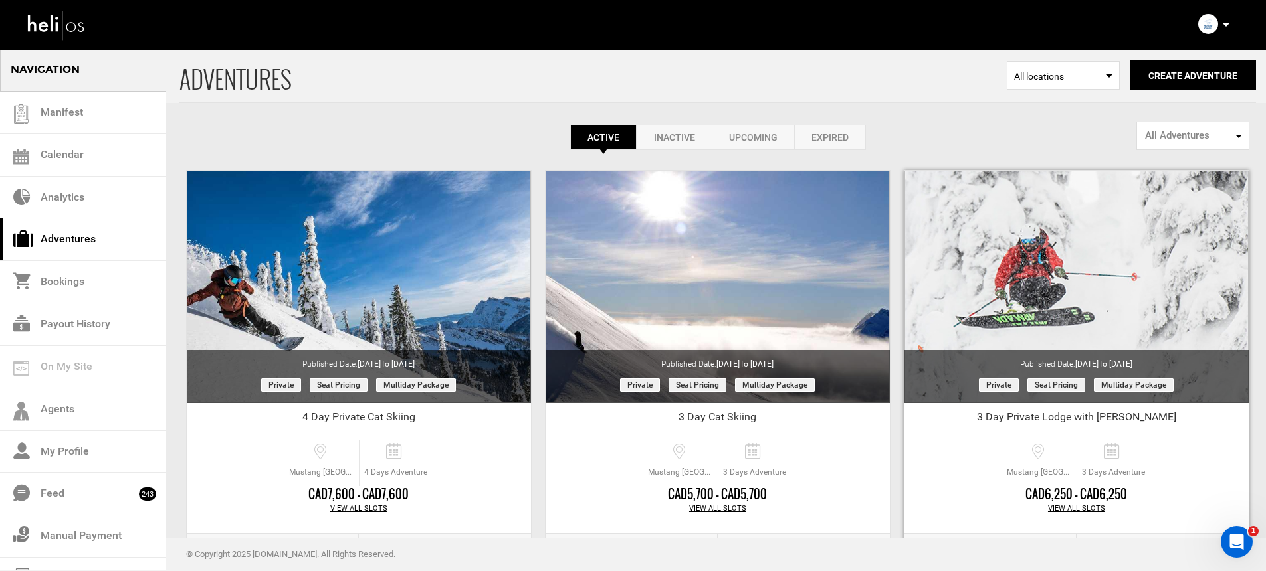
click at [1076, 504] on div "View All Slots" at bounding box center [1076, 509] width 344 height 11
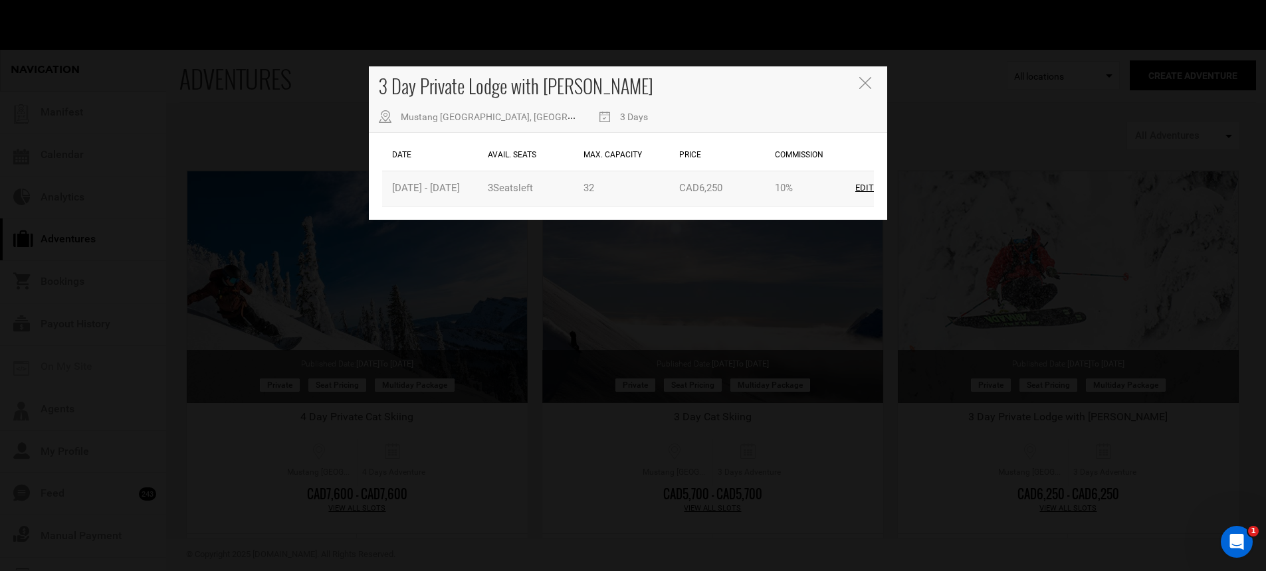
click at [861, 183] on div "Edit" at bounding box center [864, 188] width 19 height 13
type input "[DATE]"
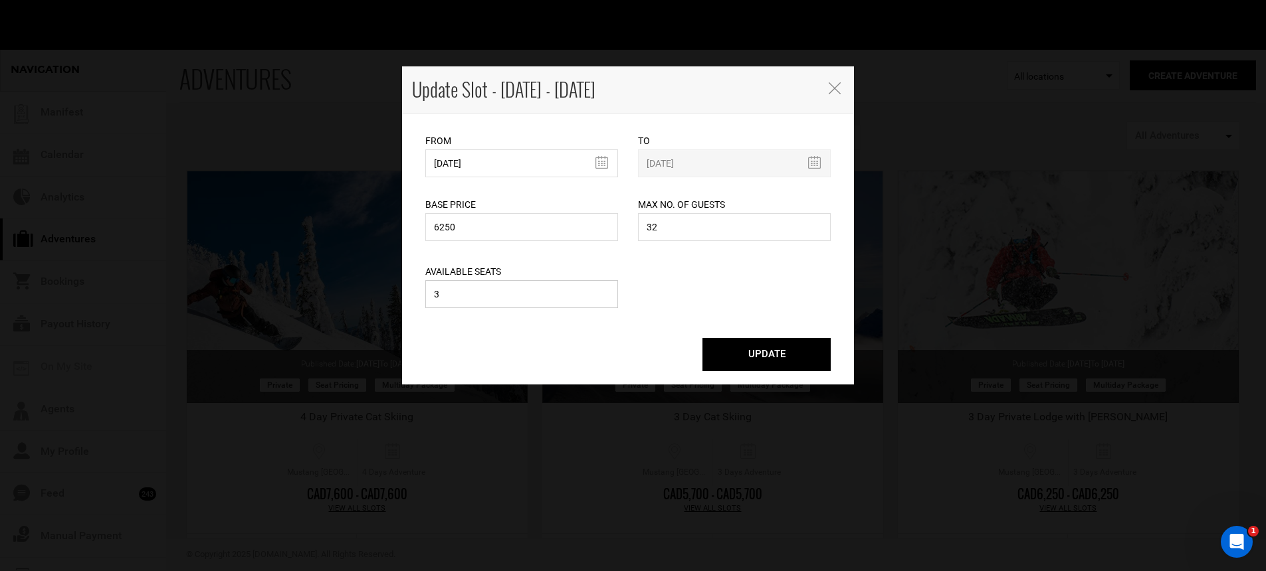
click at [503, 291] on input "3" at bounding box center [521, 294] width 193 height 28
click at [502, 291] on input "3" at bounding box center [521, 294] width 193 height 28
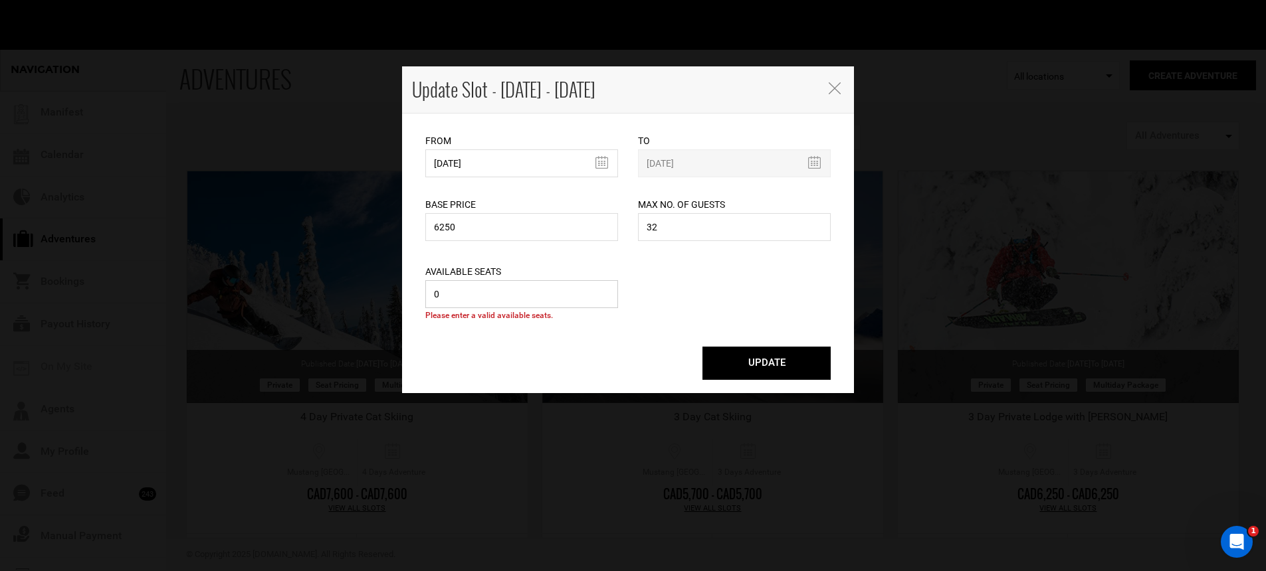
type input "0"
click at [748, 361] on button "UPDATE" at bounding box center [766, 363] width 128 height 33
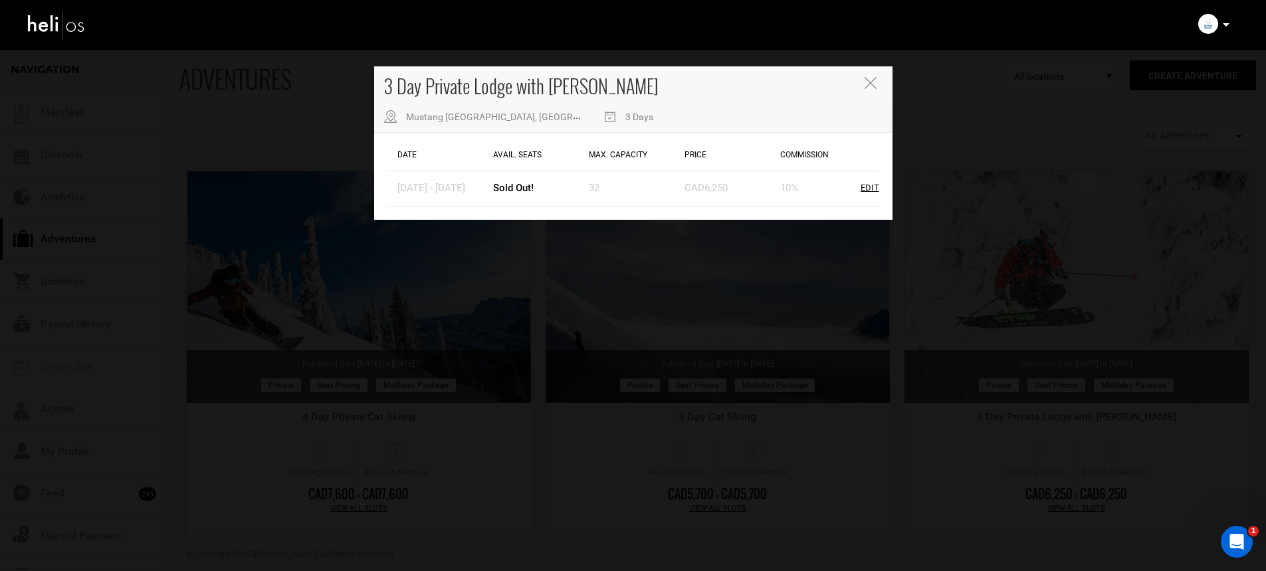
click at [812, 274] on div "3 Day Private Lodge with [PERSON_NAME] [GEOGRAPHIC_DATA], [GEOGRAPHIC_DATA], [G…" at bounding box center [633, 285] width 1266 height 571
